Goal: Communication & Community: Answer question/provide support

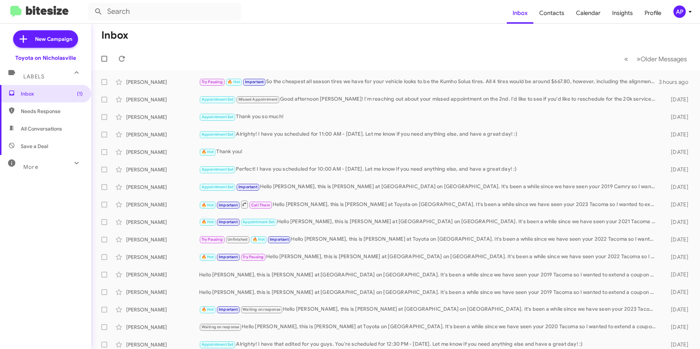
click at [37, 126] on span "All Conversations" at bounding box center [41, 128] width 41 height 7
type input "in:all-conversations"
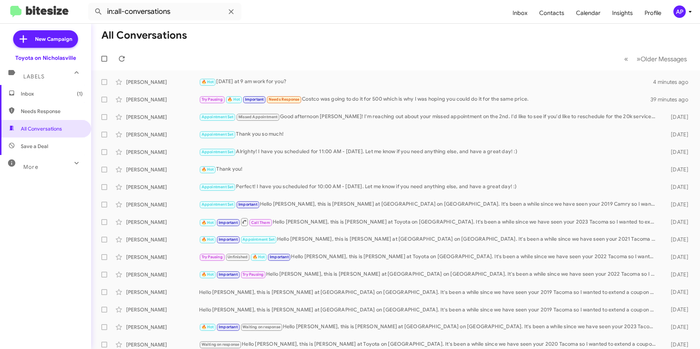
click at [263, 50] on mat-toolbar-row "« Previous » Next Older Messages" at bounding box center [395, 58] width 608 height 23
click at [353, 96] on div "Try Pausing 🔥 Hot Important Needs Response Costco was going to do it for 500 wh…" at bounding box center [432, 99] width 466 height 8
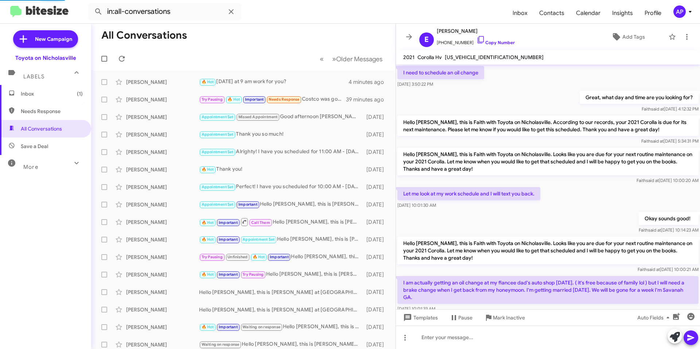
scroll to position [385, 0]
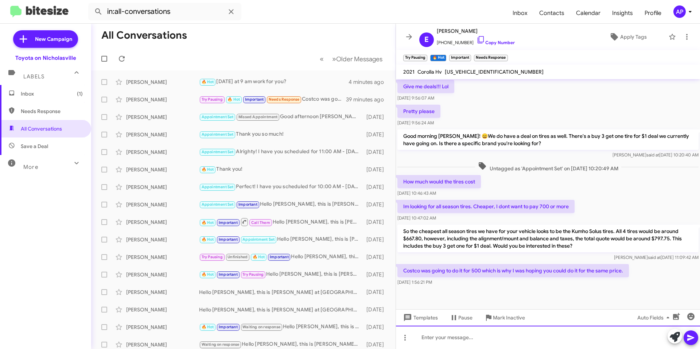
click at [519, 336] on div at bounding box center [548, 336] width 304 height 23
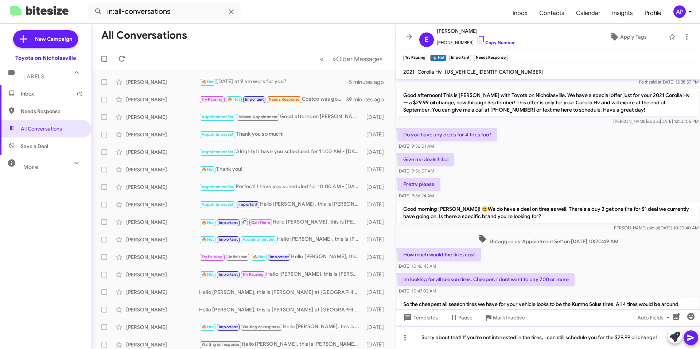
click at [462, 337] on div "Sorry about that! If you're not interested in the tires, I can still schedule y…" at bounding box center [548, 336] width 304 height 23
click at [662, 339] on div "Sorry about that! If you're not interested in the tires, I can still schedule y…" at bounding box center [548, 336] width 304 height 23
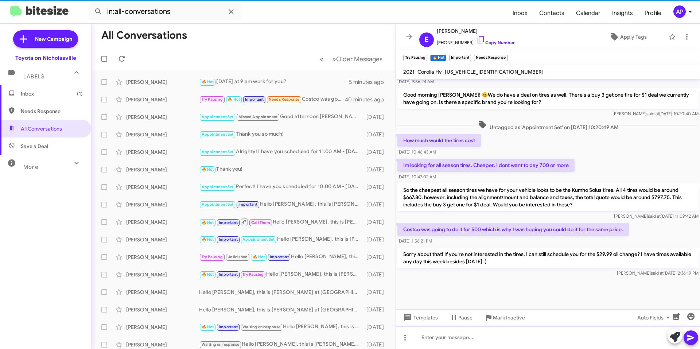
scroll to position [1829, 0]
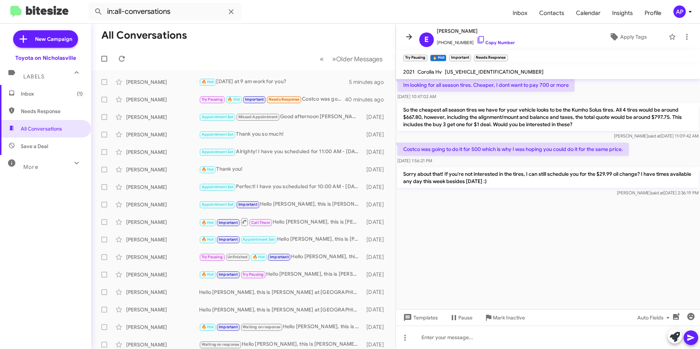
click at [408, 36] on icon at bounding box center [408, 36] width 9 height 9
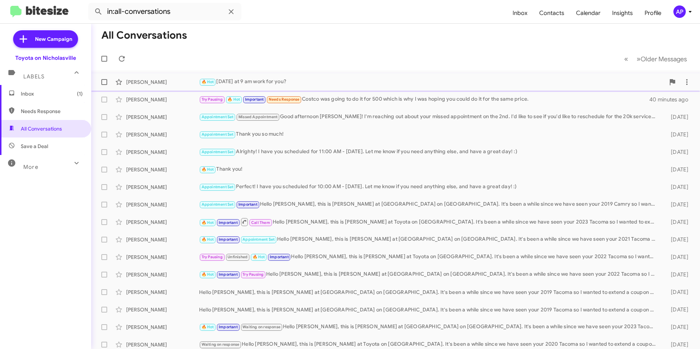
click at [342, 79] on div "🔥 Hot [DATE] at 9 am work for you?" at bounding box center [432, 82] width 466 height 8
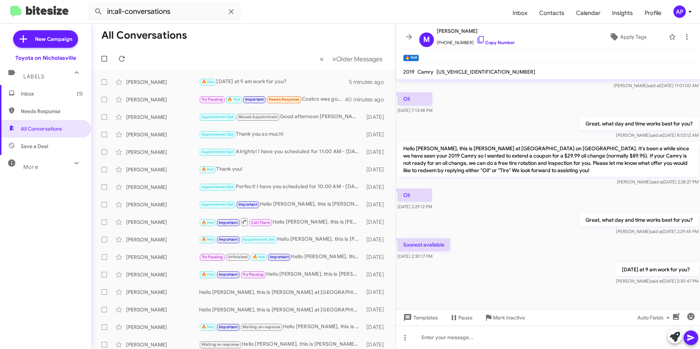
scroll to position [442, 0]
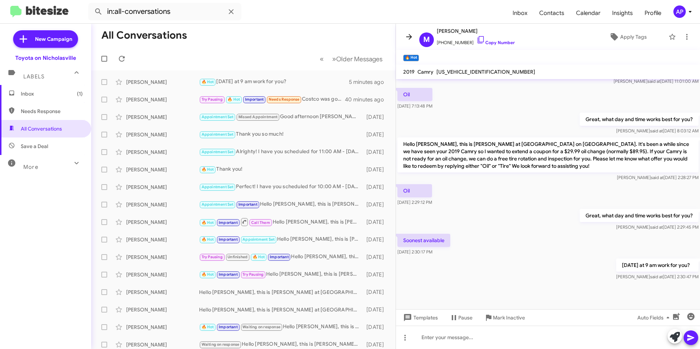
click at [409, 33] on icon at bounding box center [408, 36] width 9 height 9
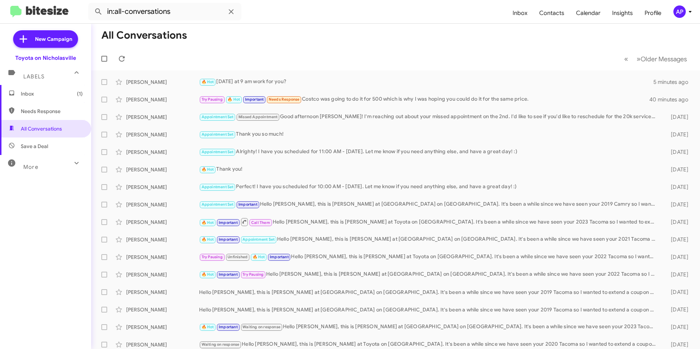
click at [350, 42] on mat-toolbar-row "All Conversations" at bounding box center [395, 35] width 608 height 23
click at [52, 96] on span "Inbox (1)" at bounding box center [52, 93] width 62 height 7
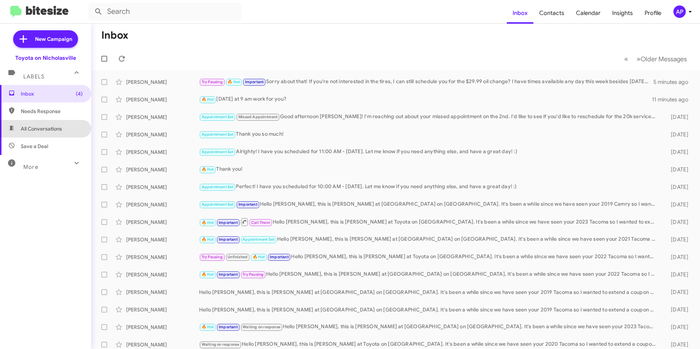
click at [59, 129] on span "All Conversations" at bounding box center [41, 128] width 41 height 7
type input "in:all-conversations"
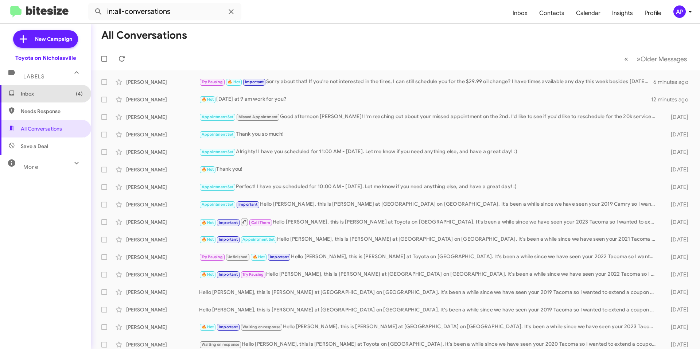
click at [55, 92] on span "Inbox (4)" at bounding box center [52, 93] width 62 height 7
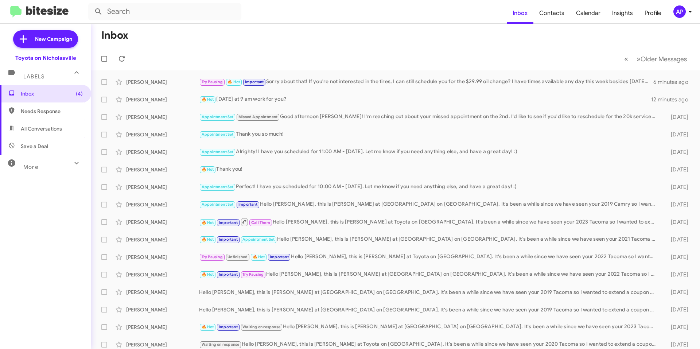
click at [240, 50] on mat-toolbar-row "« Previous » Next Older Messages" at bounding box center [395, 58] width 608 height 23
click at [309, 43] on mat-toolbar-row "Inbox" at bounding box center [395, 35] width 608 height 23
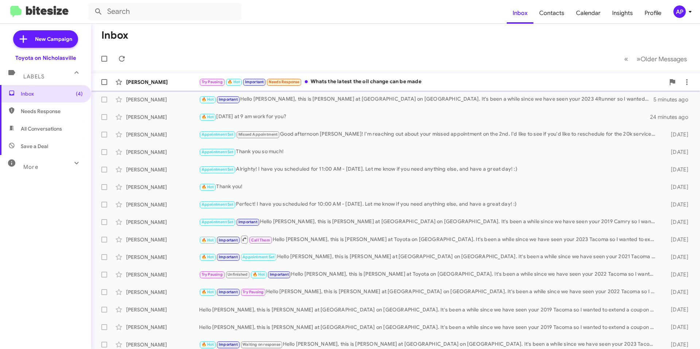
click at [346, 82] on div "Try Pausing 🔥 Hot Important Needs Response Whats the latest the oil change can …" at bounding box center [432, 82] width 466 height 8
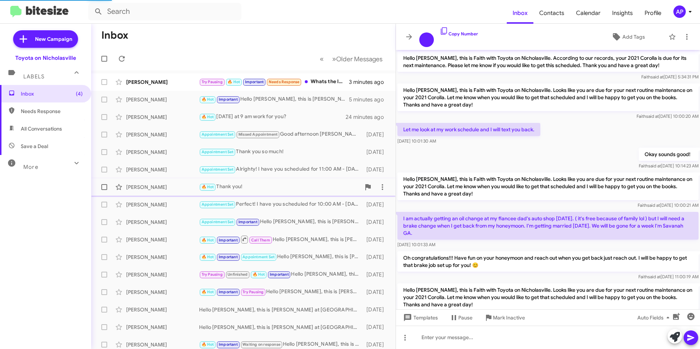
scroll to position [378, 0]
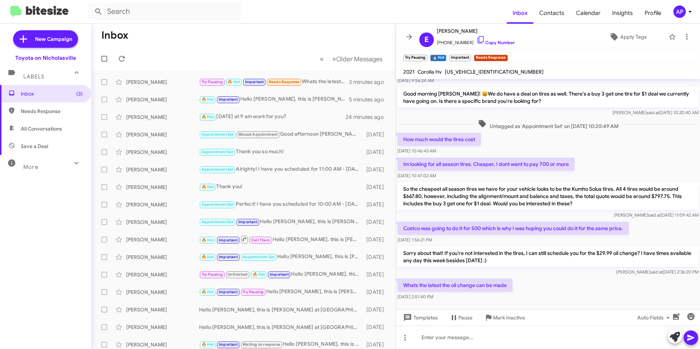
click at [471, 72] on span "[US_VEHICLE_IDENTIFICATION_NUMBER]" at bounding box center [493, 71] width 99 height 7
copy span "[US_VEHICLE_IDENTIFICATION_NUMBER]"
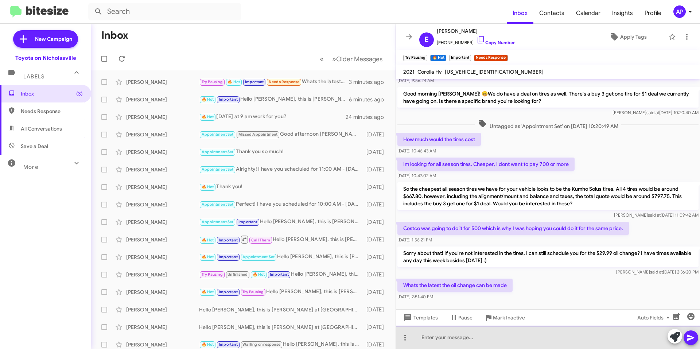
click at [467, 341] on div at bounding box center [548, 336] width 304 height 23
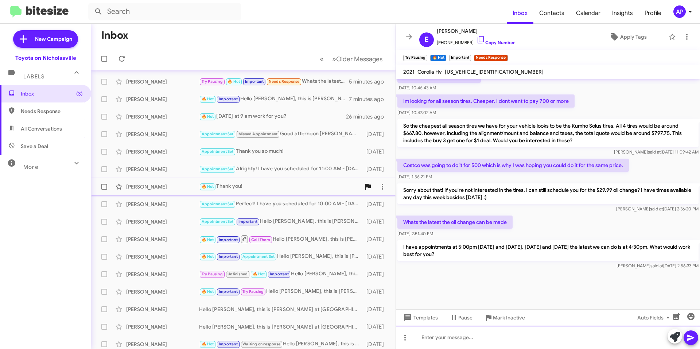
scroll to position [0, 0]
click at [408, 36] on icon at bounding box center [408, 36] width 9 height 9
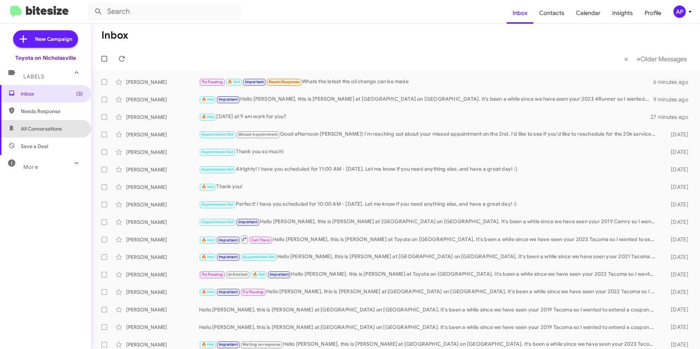
click at [49, 127] on span "All Conversations" at bounding box center [41, 128] width 41 height 7
type input "in:all-conversations"
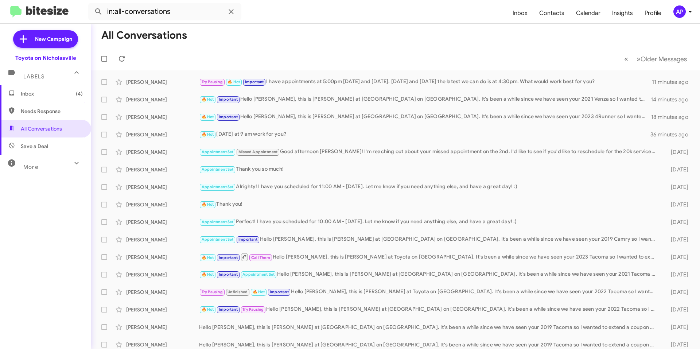
click at [52, 92] on span "Inbox (4)" at bounding box center [52, 93] width 62 height 7
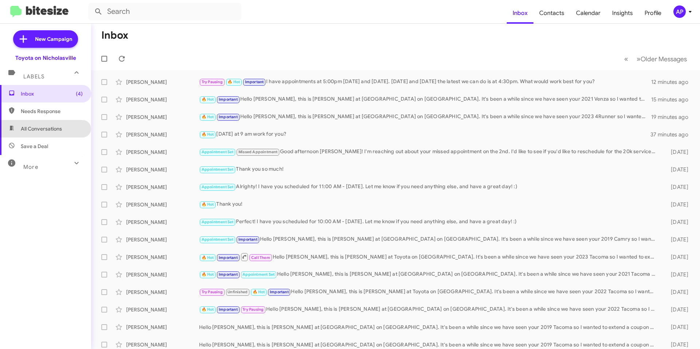
click at [45, 132] on span "All Conversations" at bounding box center [41, 128] width 41 height 7
type input "in:all-conversations"
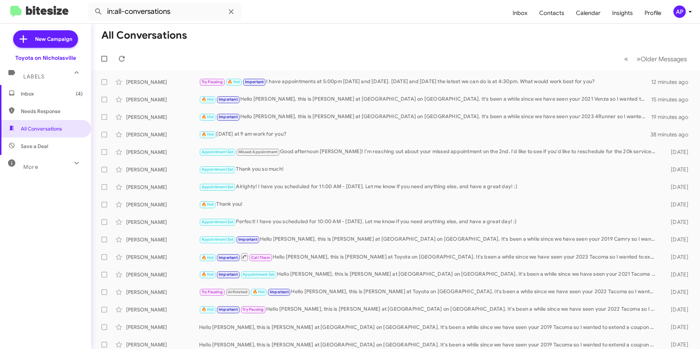
click at [71, 167] on mat-icon at bounding box center [77, 163] width 12 height 12
click at [50, 93] on span "Inbox (4)" at bounding box center [52, 93] width 62 height 7
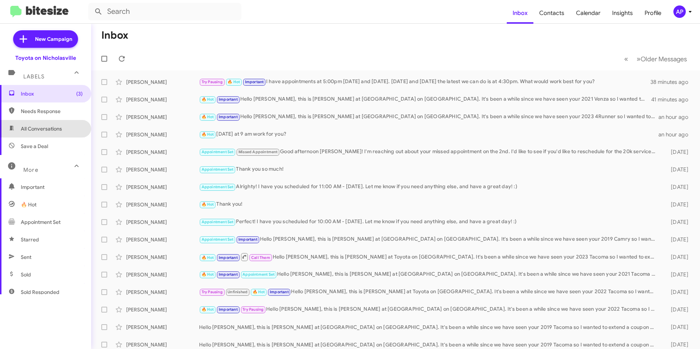
click at [52, 124] on span "All Conversations" at bounding box center [45, 128] width 91 height 17
type input "in:all-conversations"
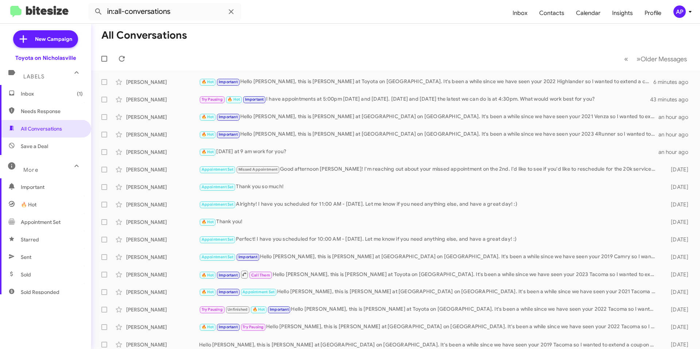
click at [63, 89] on span "Inbox (1)" at bounding box center [45, 93] width 91 height 17
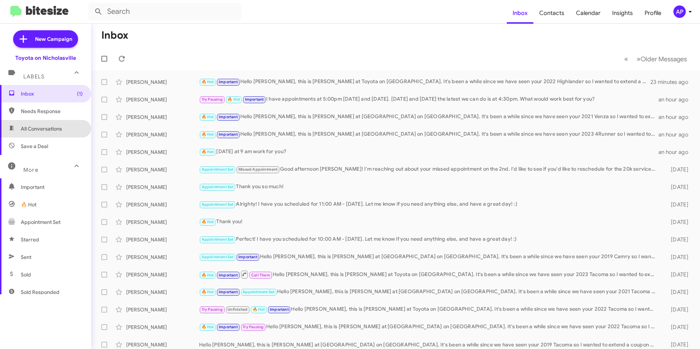
click at [49, 129] on span "All Conversations" at bounding box center [41, 128] width 41 height 7
type input "in:all-conversations"
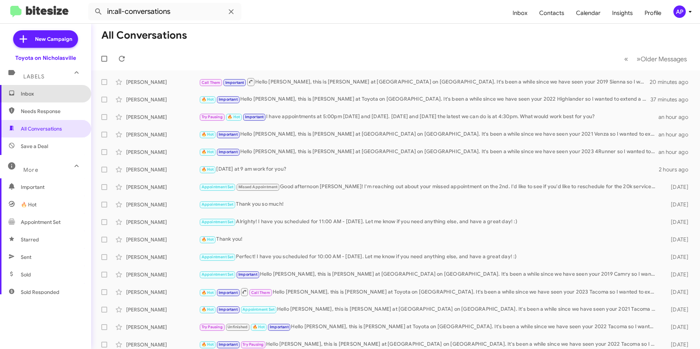
click at [48, 95] on span "Inbox" at bounding box center [52, 93] width 62 height 7
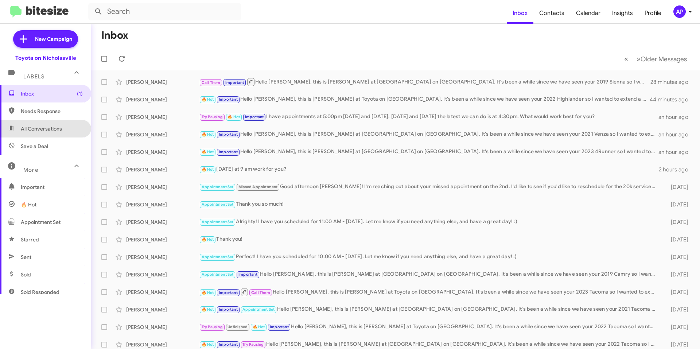
click at [50, 122] on span "All Conversations" at bounding box center [45, 128] width 91 height 17
type input "in:all-conversations"
